Goal: Find specific page/section: Find specific page/section

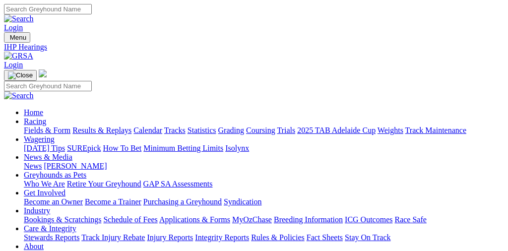
click at [31, 126] on link "Fields & Form" at bounding box center [47, 130] width 47 height 8
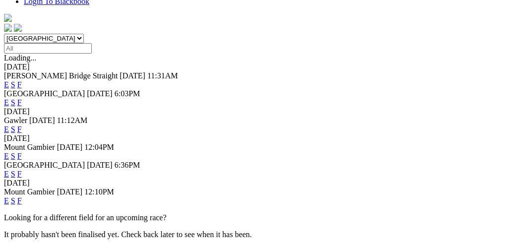
scroll to position [277, 0]
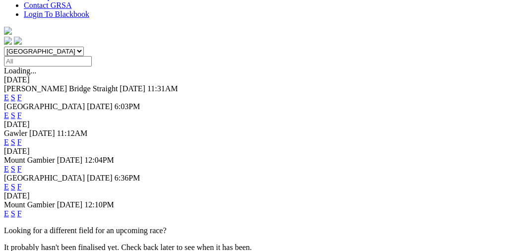
click at [22, 210] on link "F" at bounding box center [19, 214] width 4 height 8
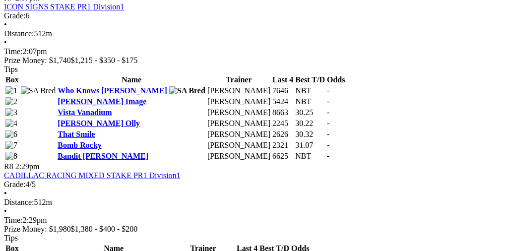
scroll to position [1538, 14]
